Goal: Find specific page/section: Find specific page/section

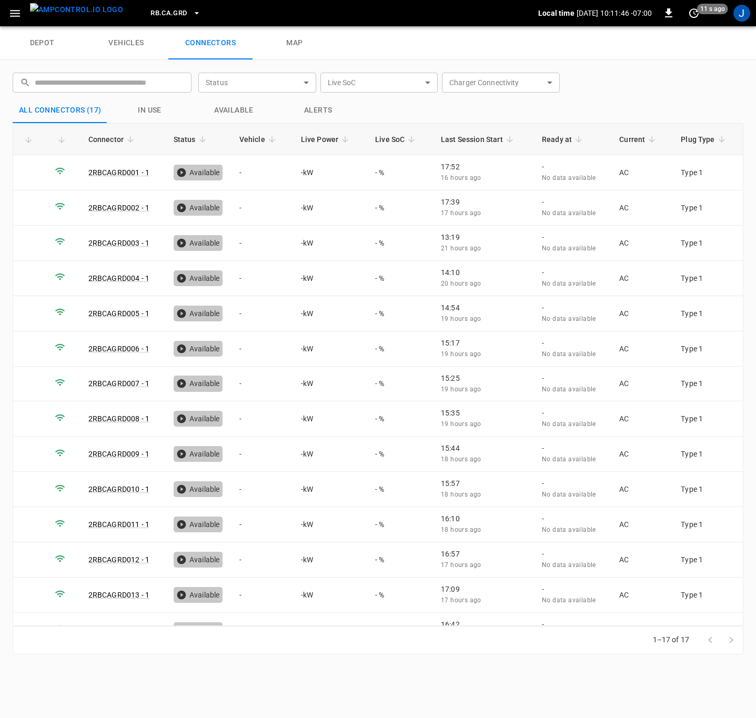
click at [192, 9] on icon "button" at bounding box center [197, 13] width 11 height 11
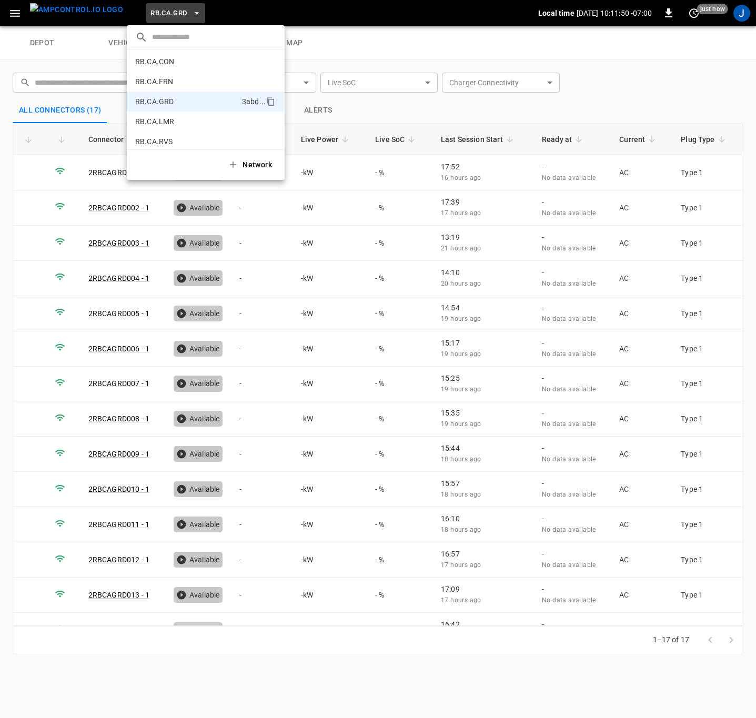
scroll to position [536, 0]
click at [199, 87] on p "RB.CA.FRN" at bounding box center [187, 88] width 104 height 11
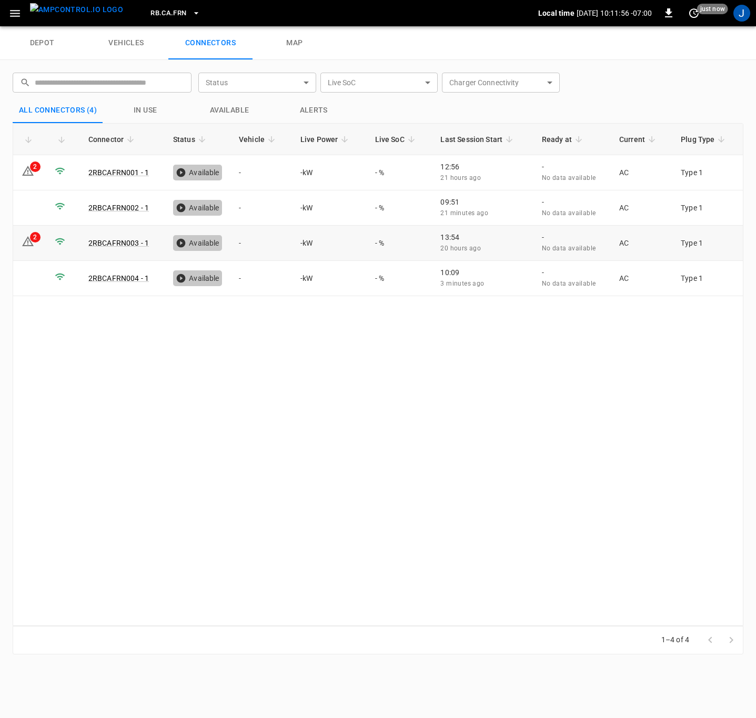
click at [36, 249] on td "2" at bounding box center [29, 243] width 33 height 35
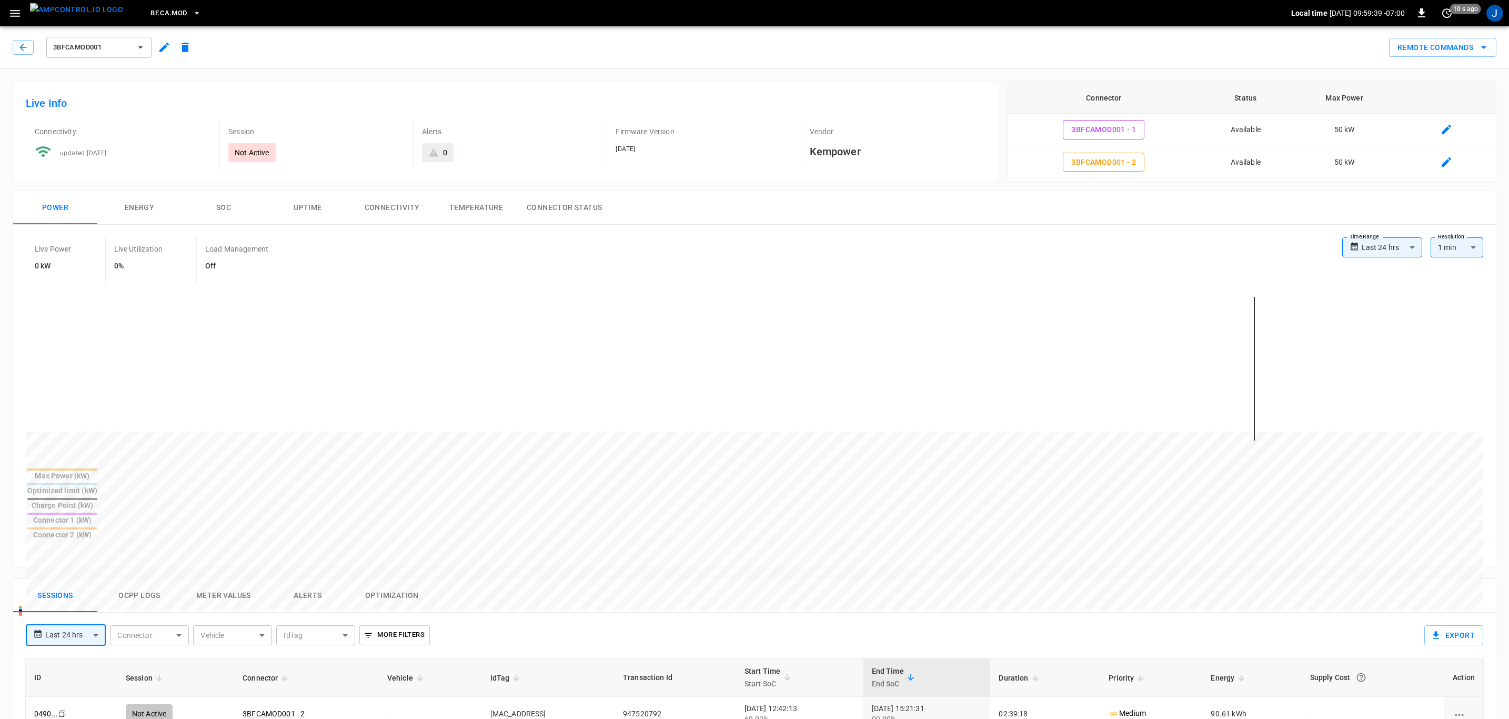
click at [54, 11] on img "menu" at bounding box center [76, 9] width 93 height 13
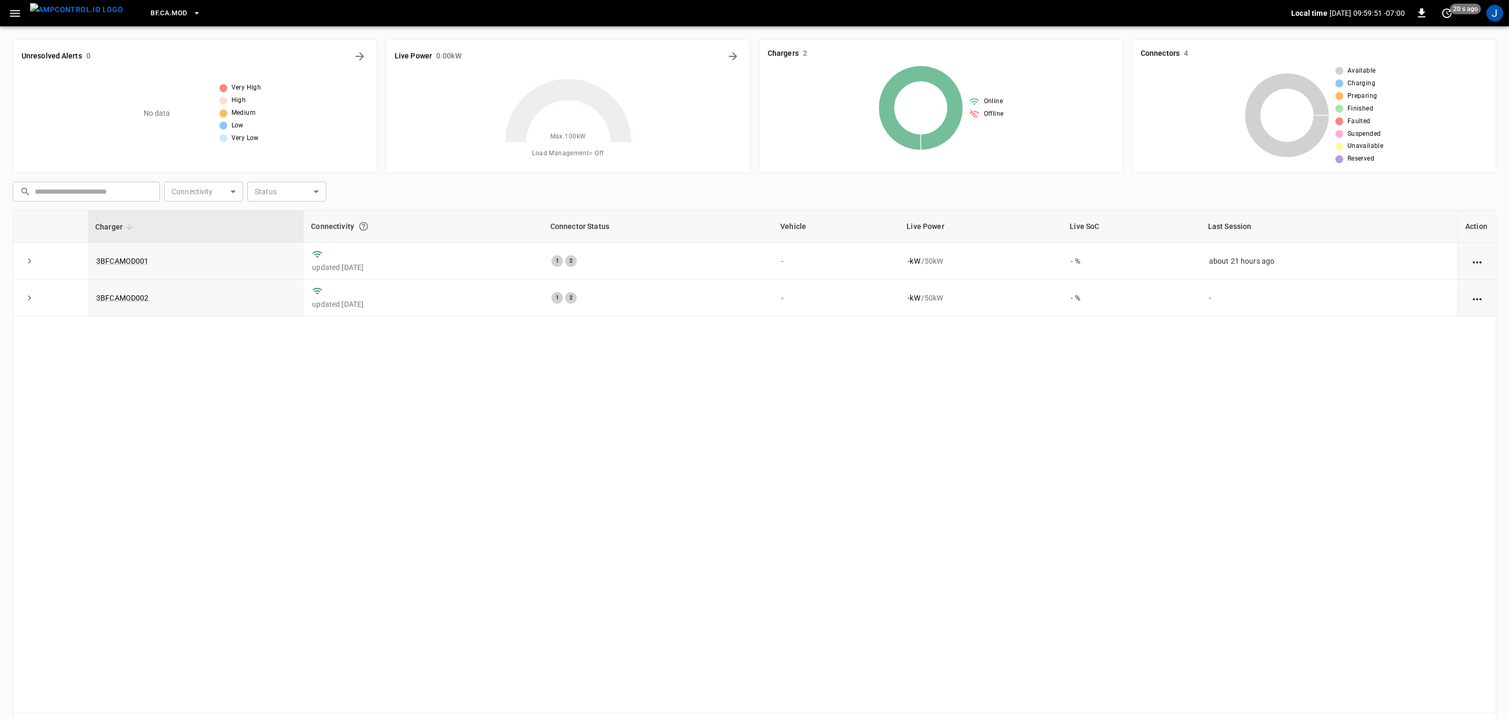
click at [137, 265] on link "3BFCAMOD001" at bounding box center [122, 261] width 53 height 8
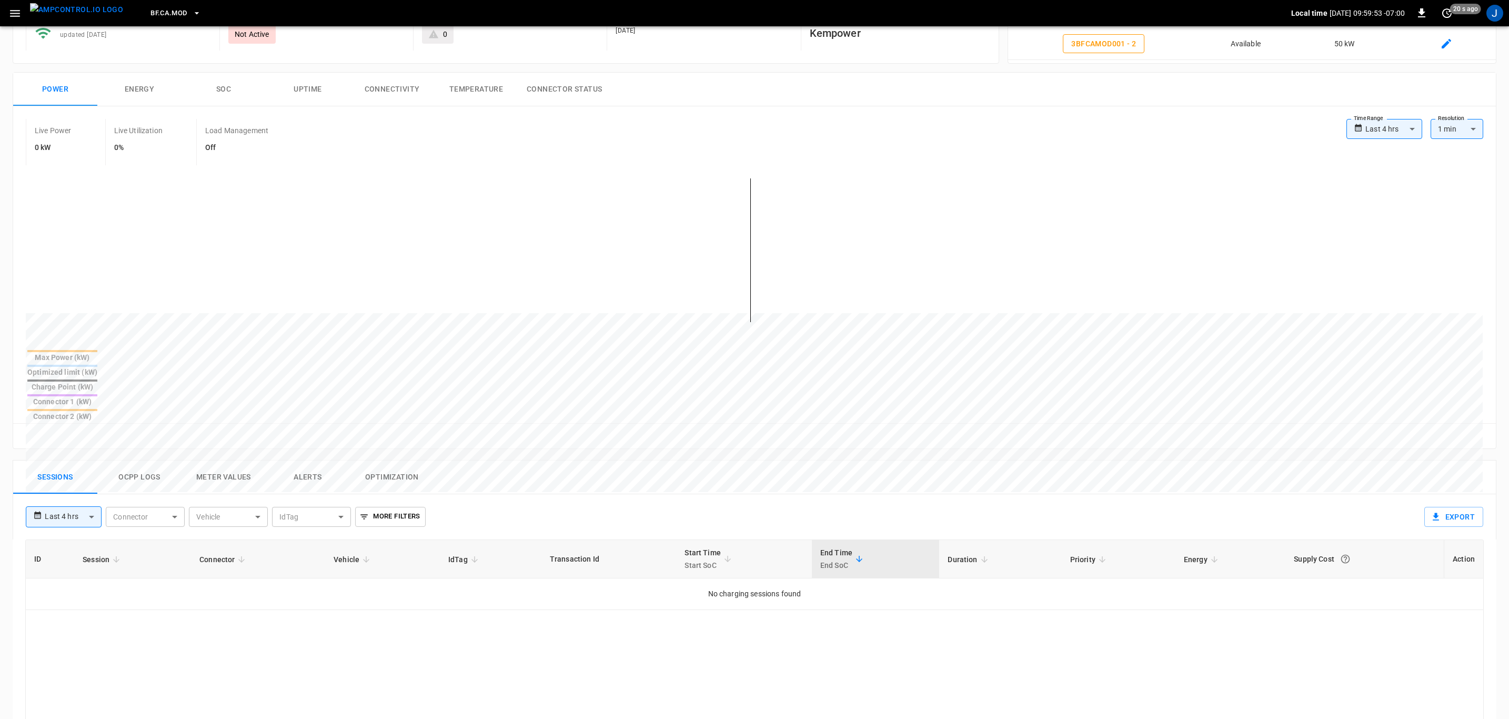
scroll to position [316, 0]
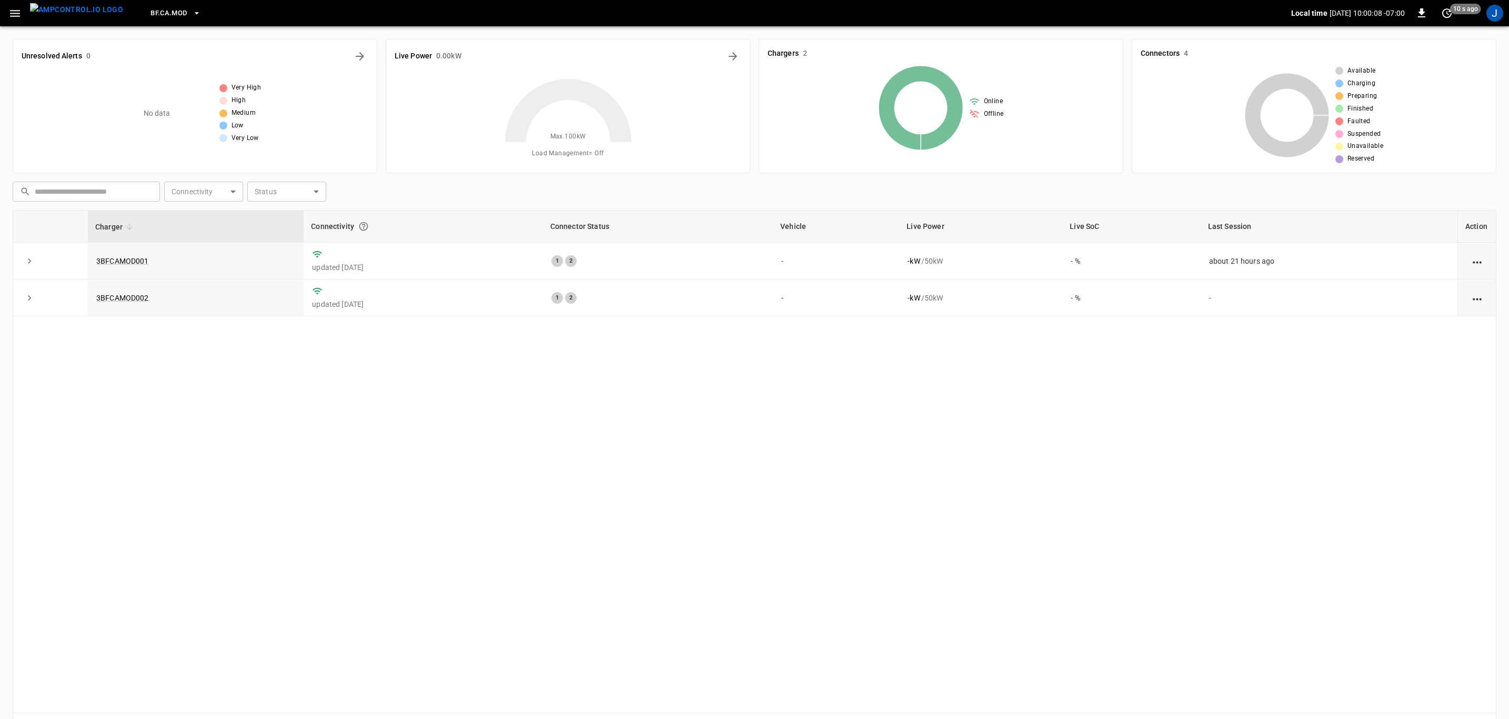
click at [720, 479] on div "Charger Connectivity Connector Status Vehicle Live Power Live SoC Last Session …" at bounding box center [755, 461] width 1484 height 503
click at [132, 300] on link "3BFCAMOD002" at bounding box center [122, 298] width 53 height 8
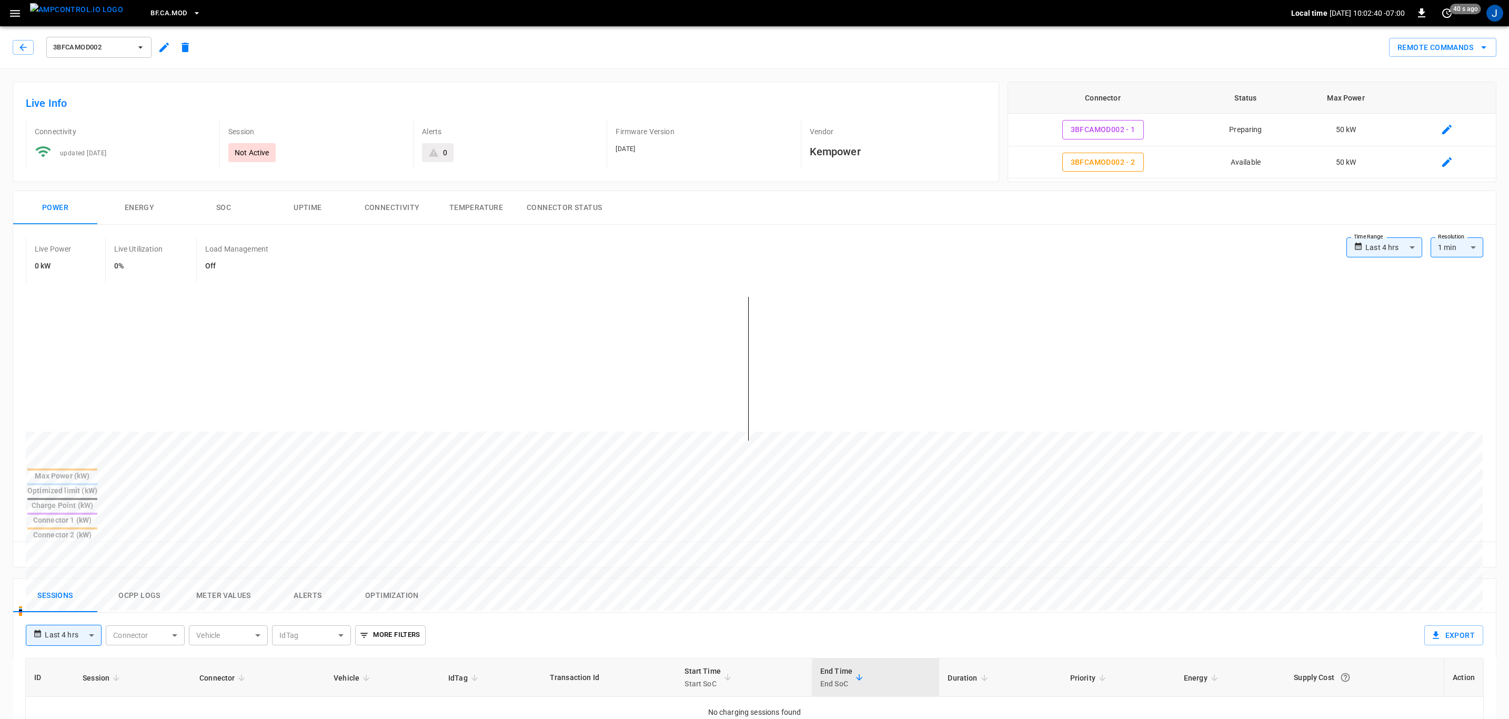
scroll to position [237, 0]
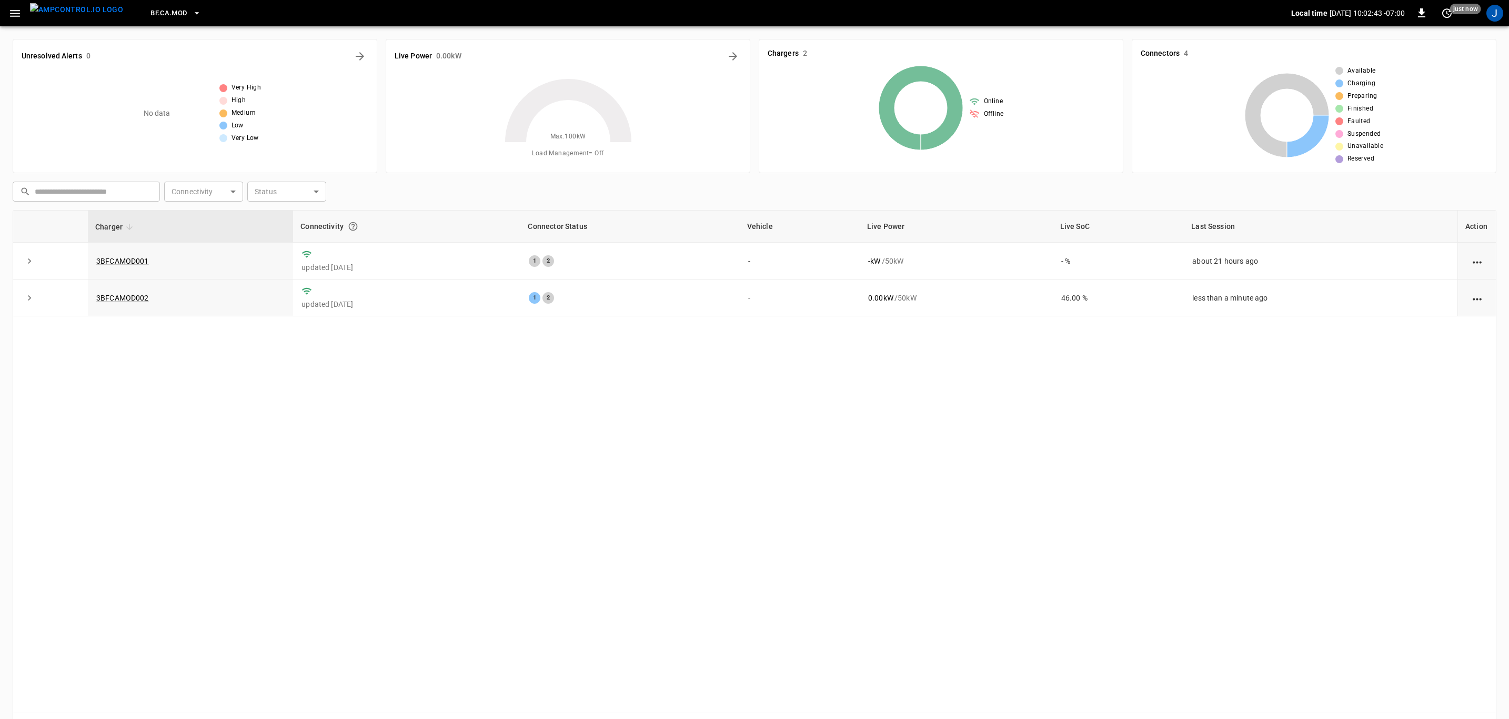
click at [125, 295] on link "3BFCAMOD002" at bounding box center [122, 298] width 53 height 8
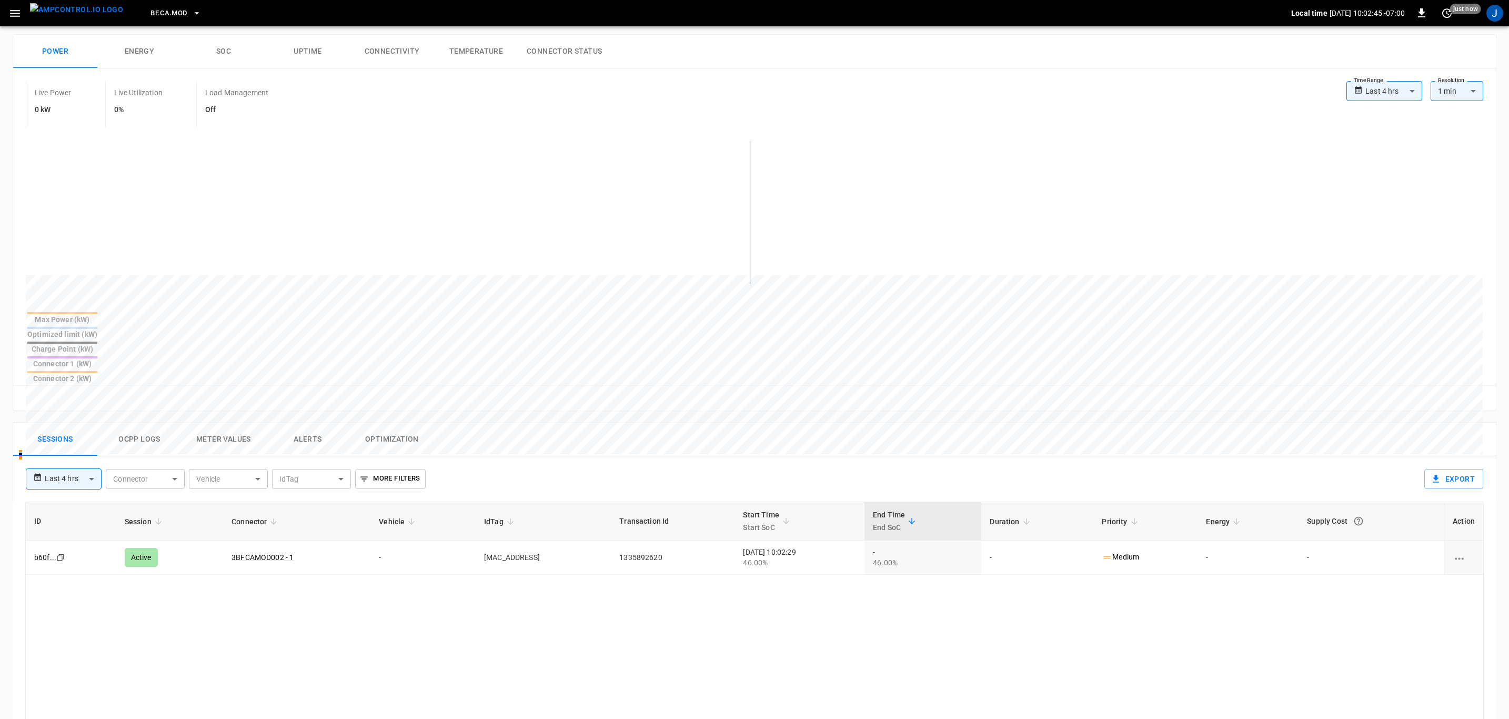
scroll to position [158, 0]
drag, startPoint x: 473, startPoint y: 526, endPoint x: 472, endPoint y: 509, distance: 17.4
drag, startPoint x: 471, startPoint y: 505, endPoint x: 786, endPoint y: 697, distance: 368.8
click at [535, 539] on td "0C:73:EB:A5:33:C5" at bounding box center [543, 556] width 135 height 34
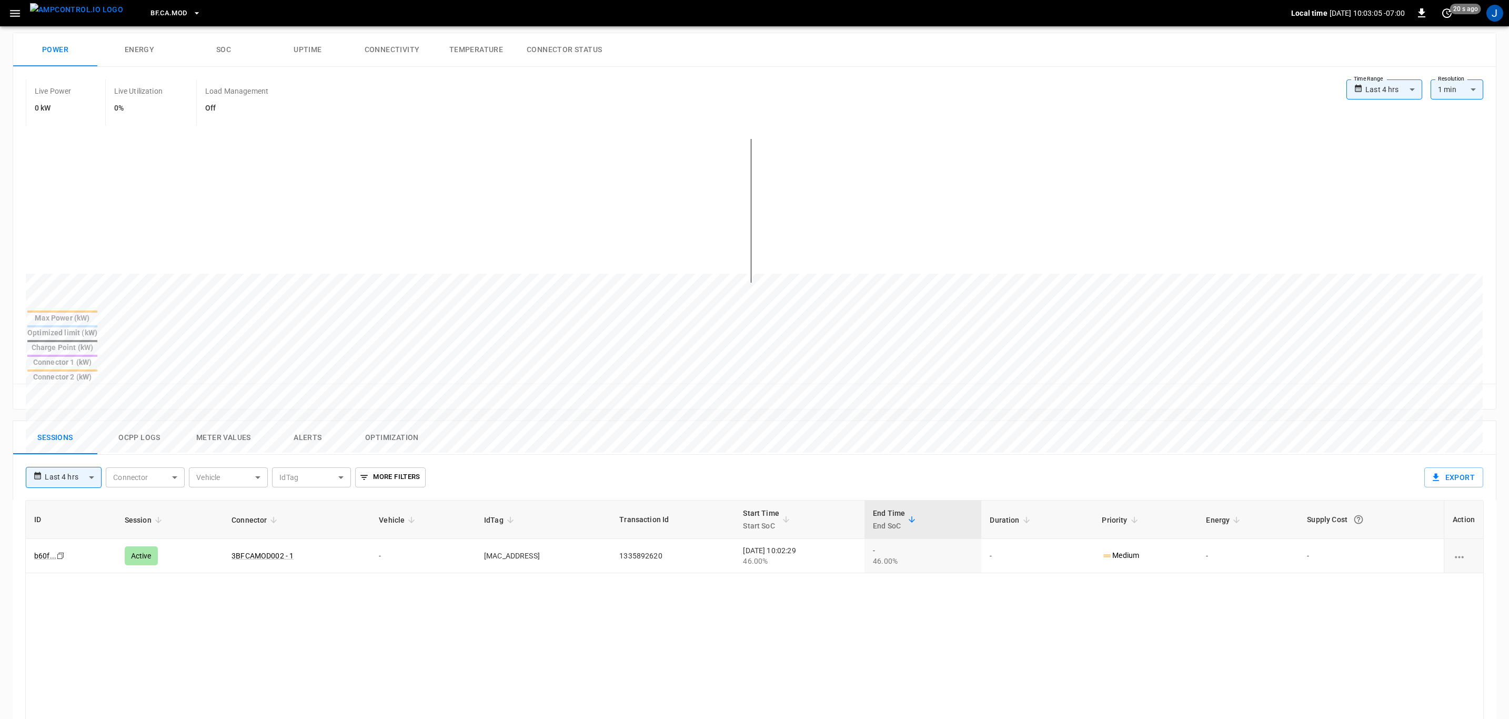
copy td "0C:73:EB:A5:33:C5"
